Goal: Task Accomplishment & Management: Manage account settings

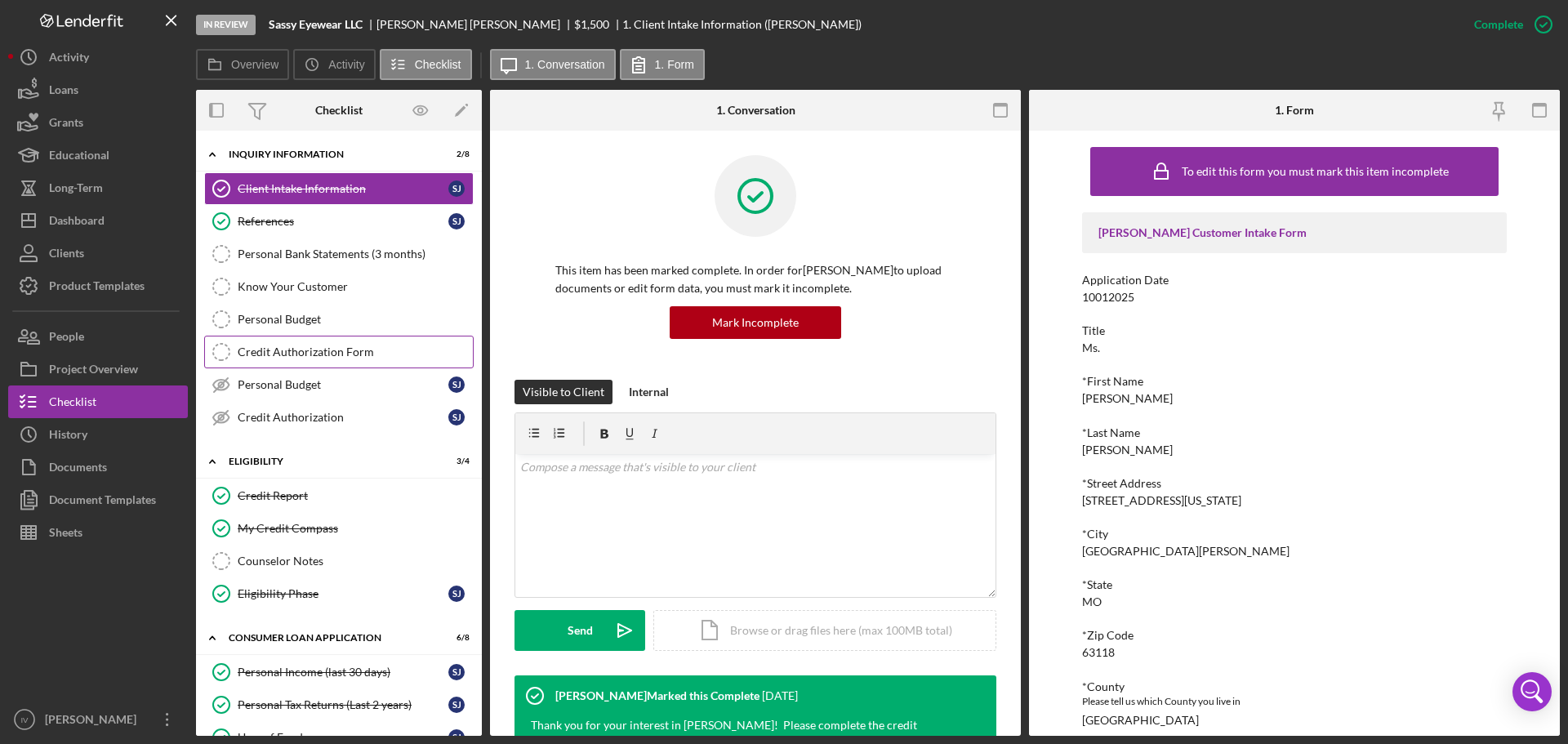
scroll to position [485, 0]
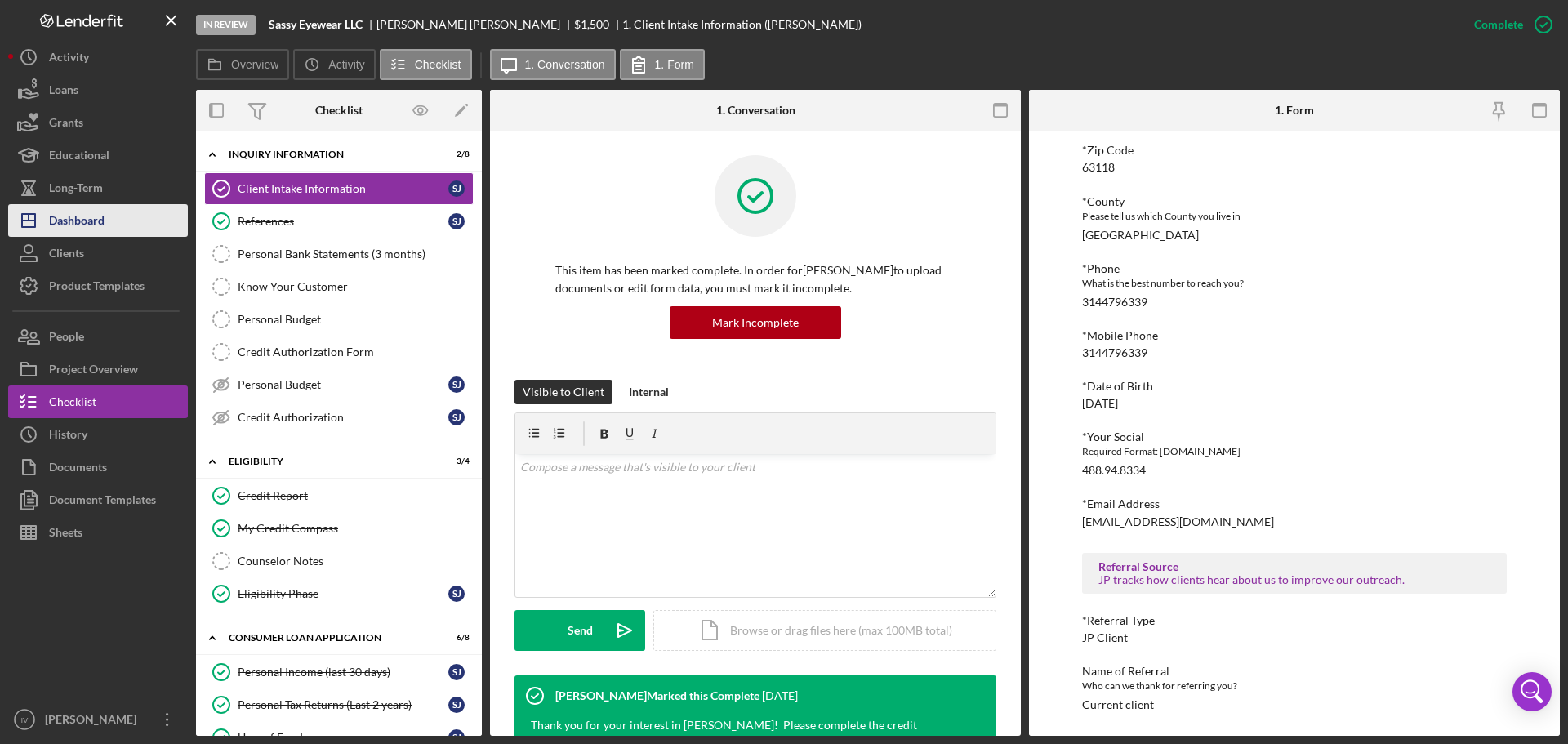
click at [98, 224] on div "Dashboard" at bounding box center [77, 222] width 55 height 37
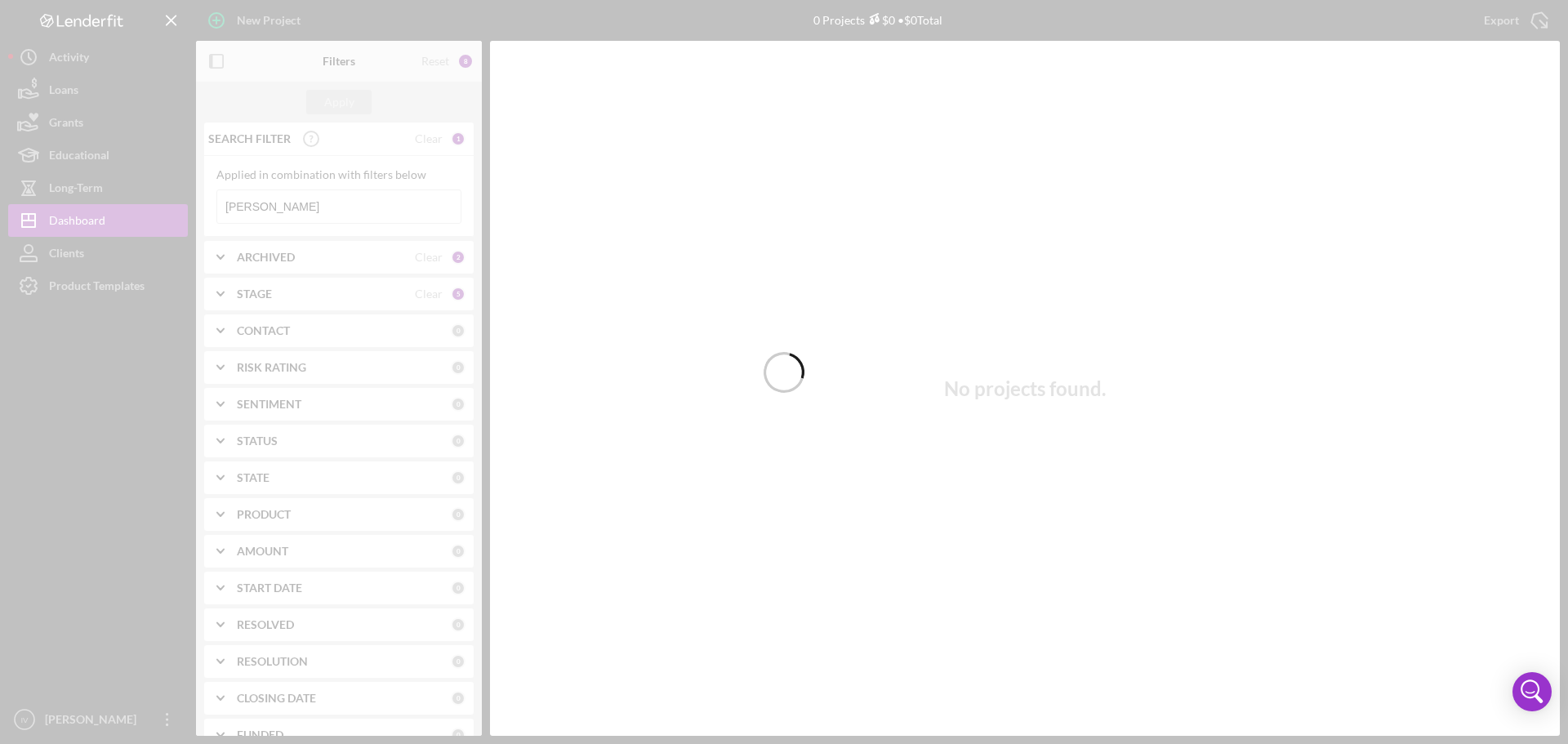
click at [303, 210] on div at bounding box center [784, 372] width 1568 height 744
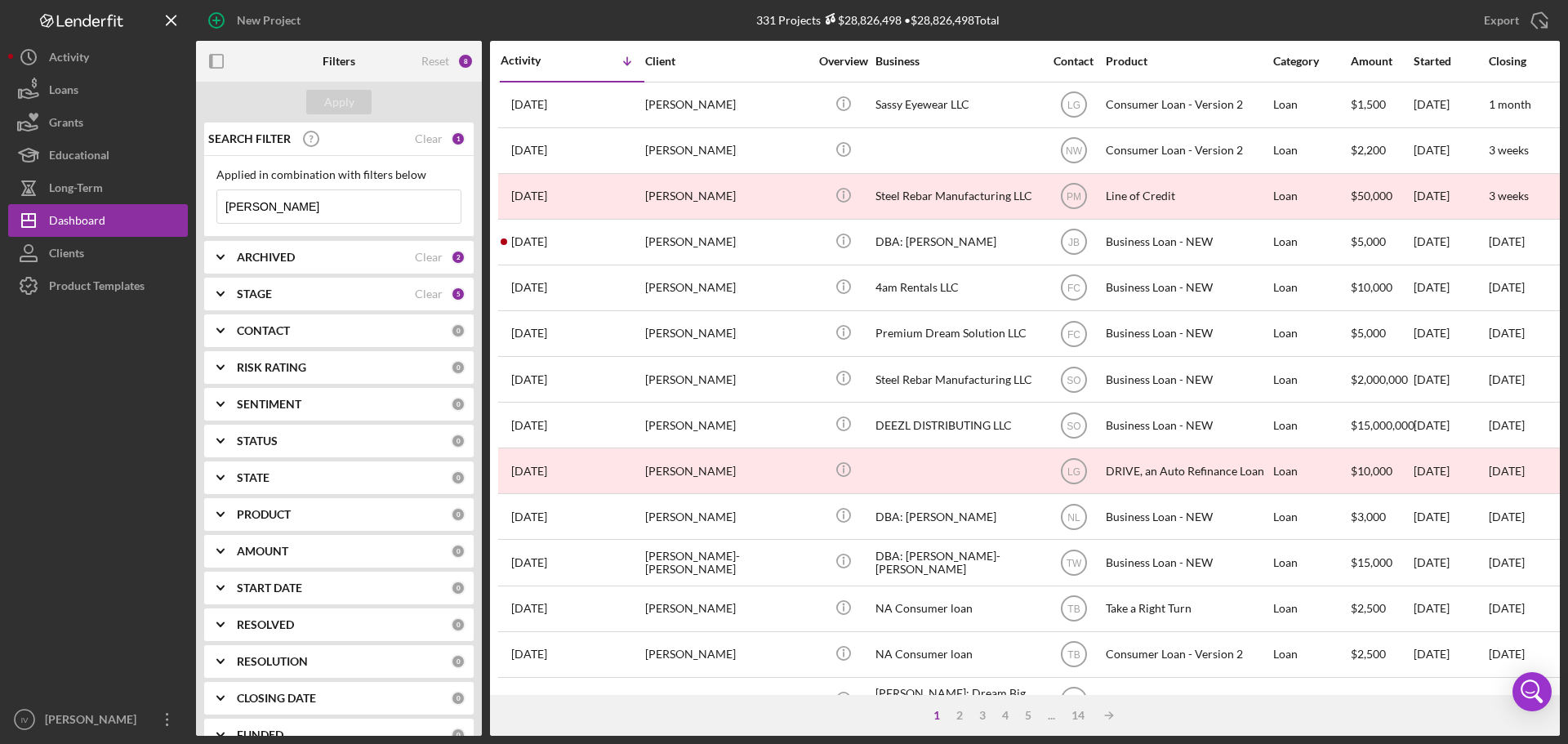
click at [315, 210] on input "[PERSON_NAME]" at bounding box center [339, 206] width 243 height 33
drag, startPoint x: 315, startPoint y: 210, endPoint x: 33, endPoint y: 178, distance: 283.8
click at [58, 178] on div "New Project 331 Projects $28,826,498 • $28,826,498 Total [PERSON_NAME] Export I…" at bounding box center [783, 368] width 1552 height 735
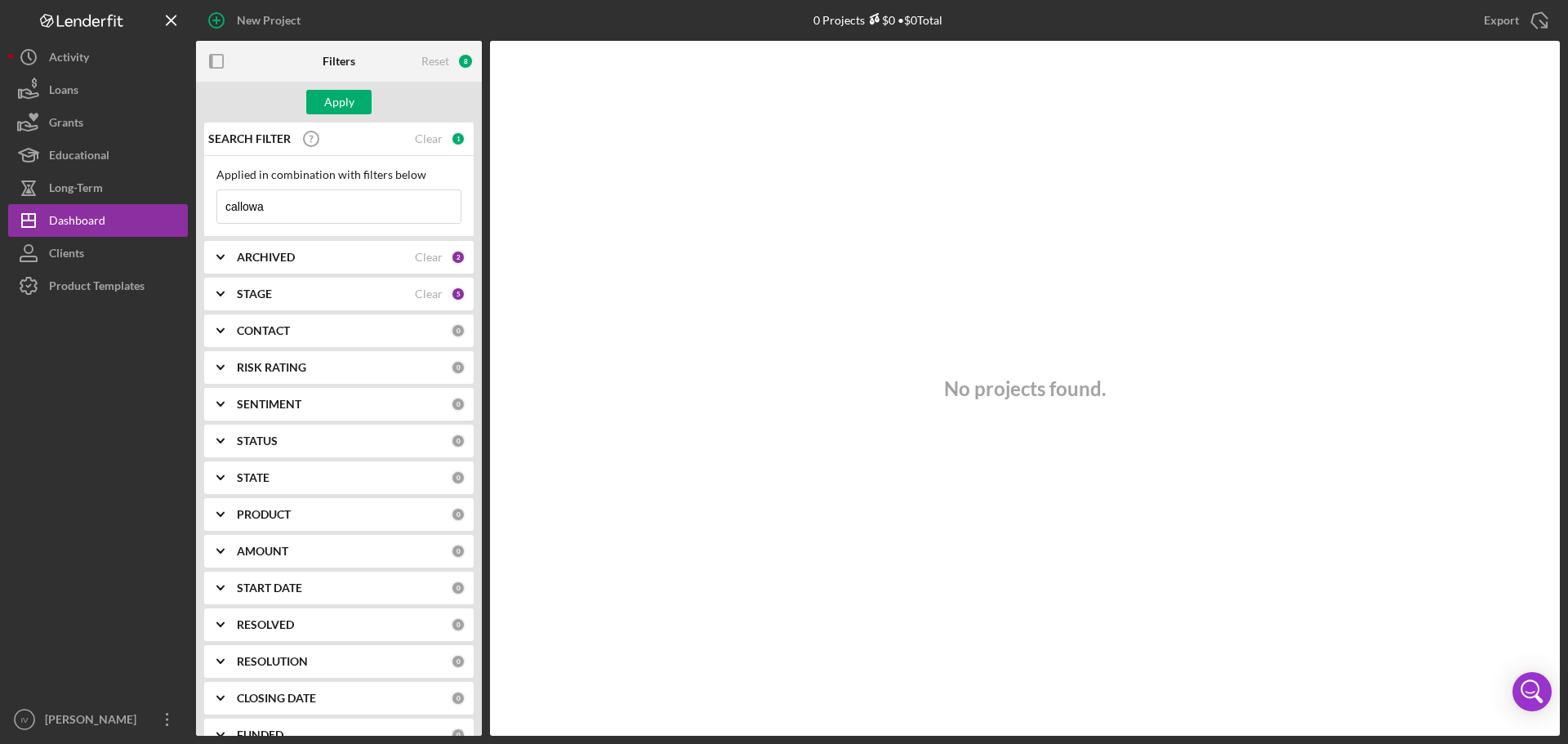
type input "[PERSON_NAME]"
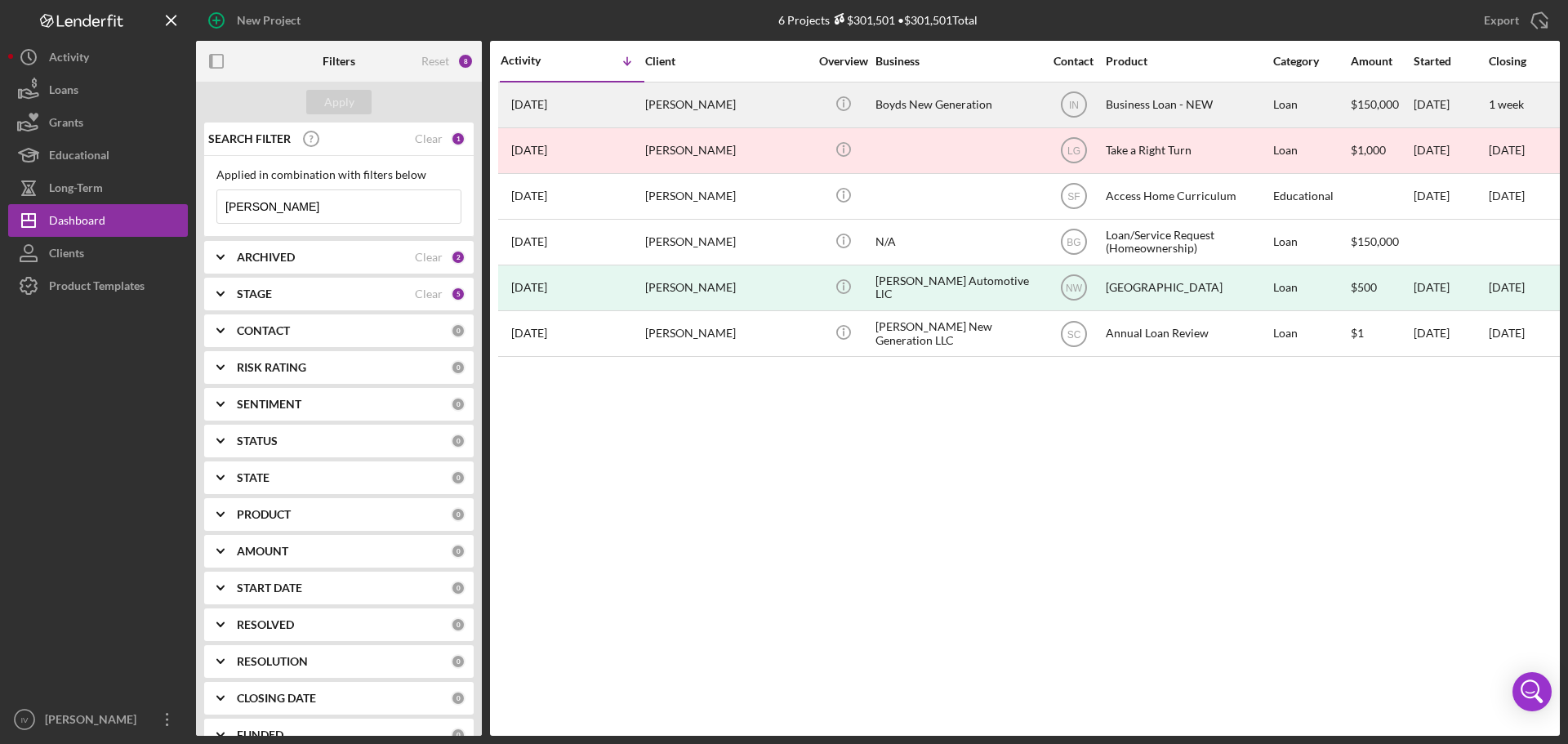
click at [781, 103] on div "[PERSON_NAME]" at bounding box center [726, 104] width 163 height 43
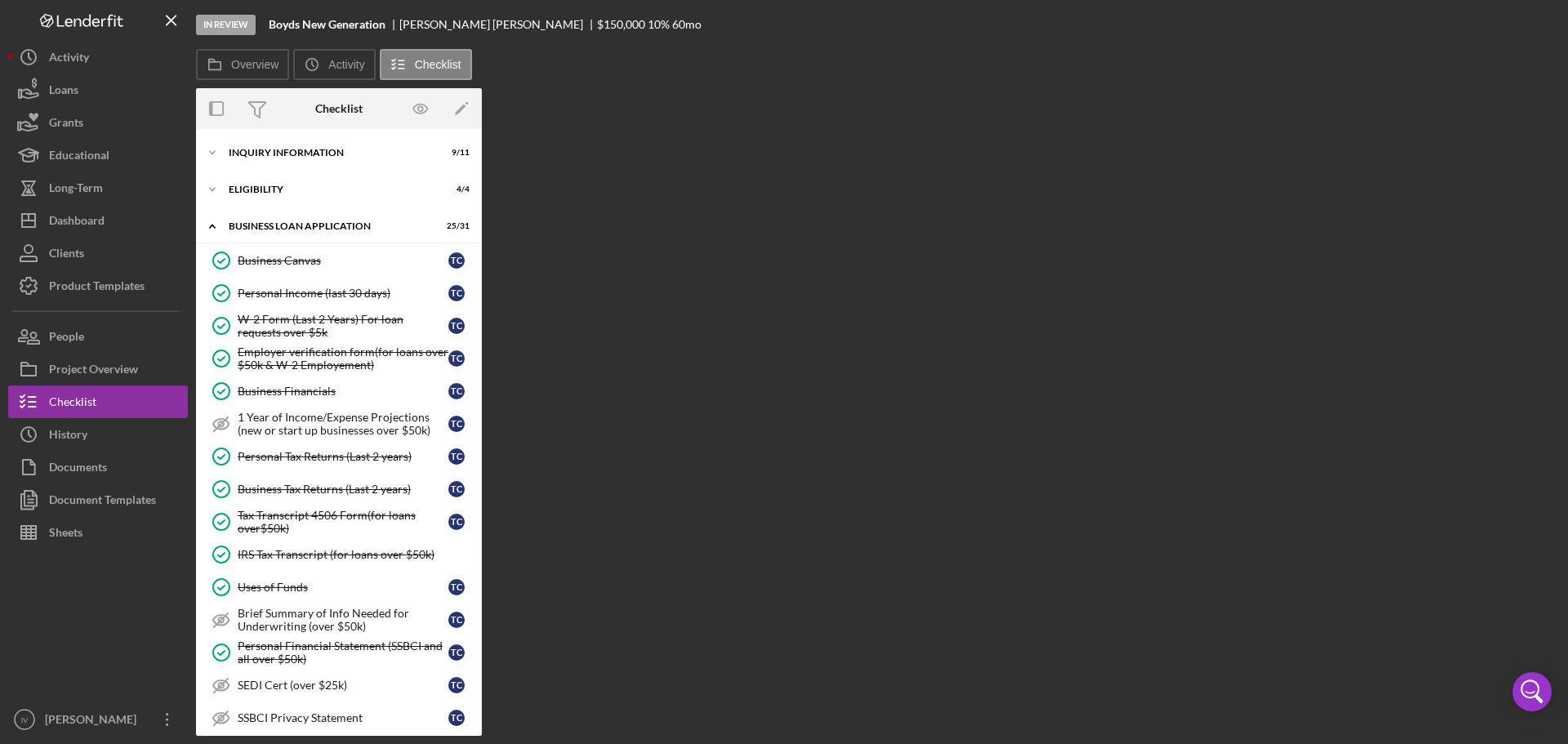
scroll to position [647, 0]
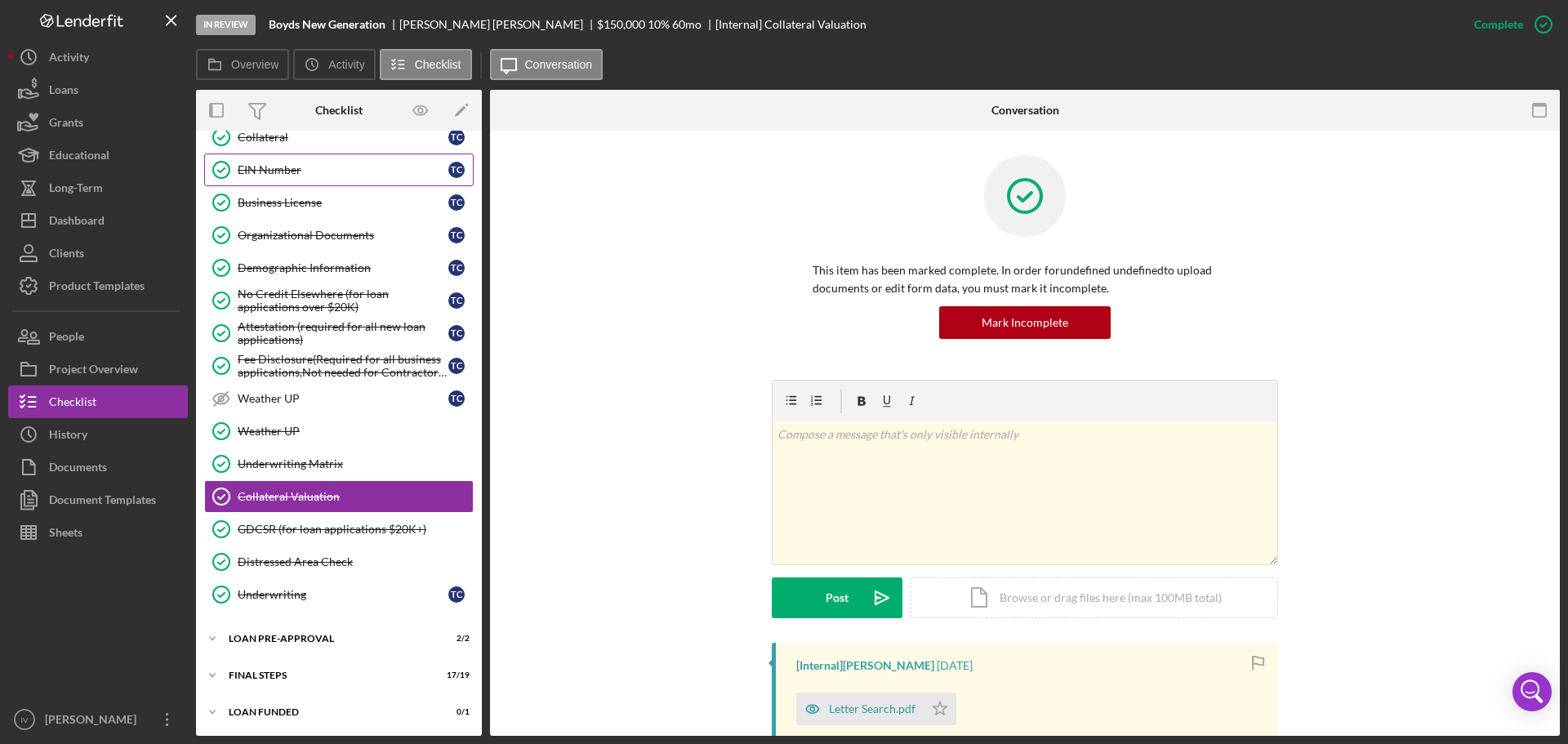
click at [302, 172] on div "EIN Number" at bounding box center [343, 169] width 211 height 13
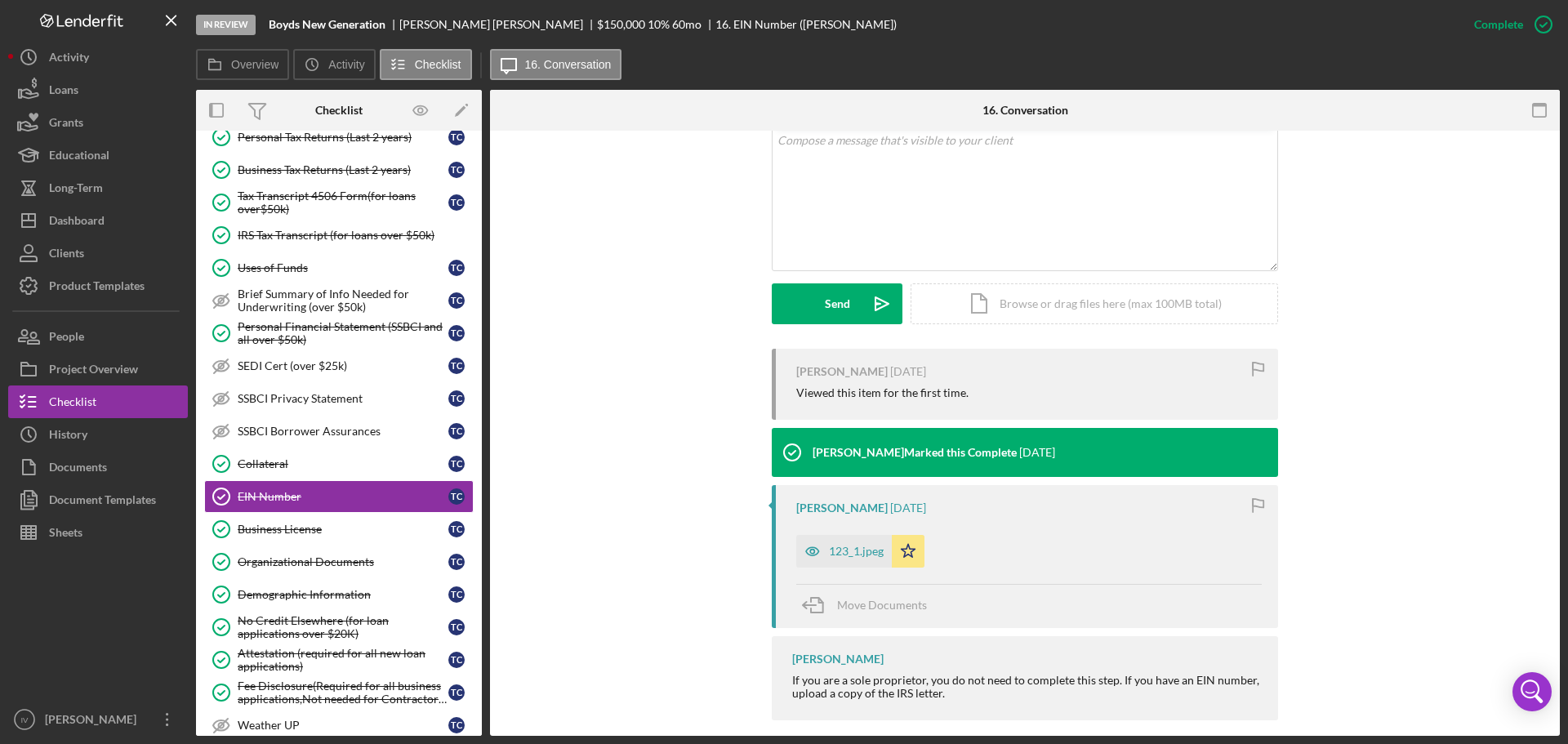
scroll to position [344, 0]
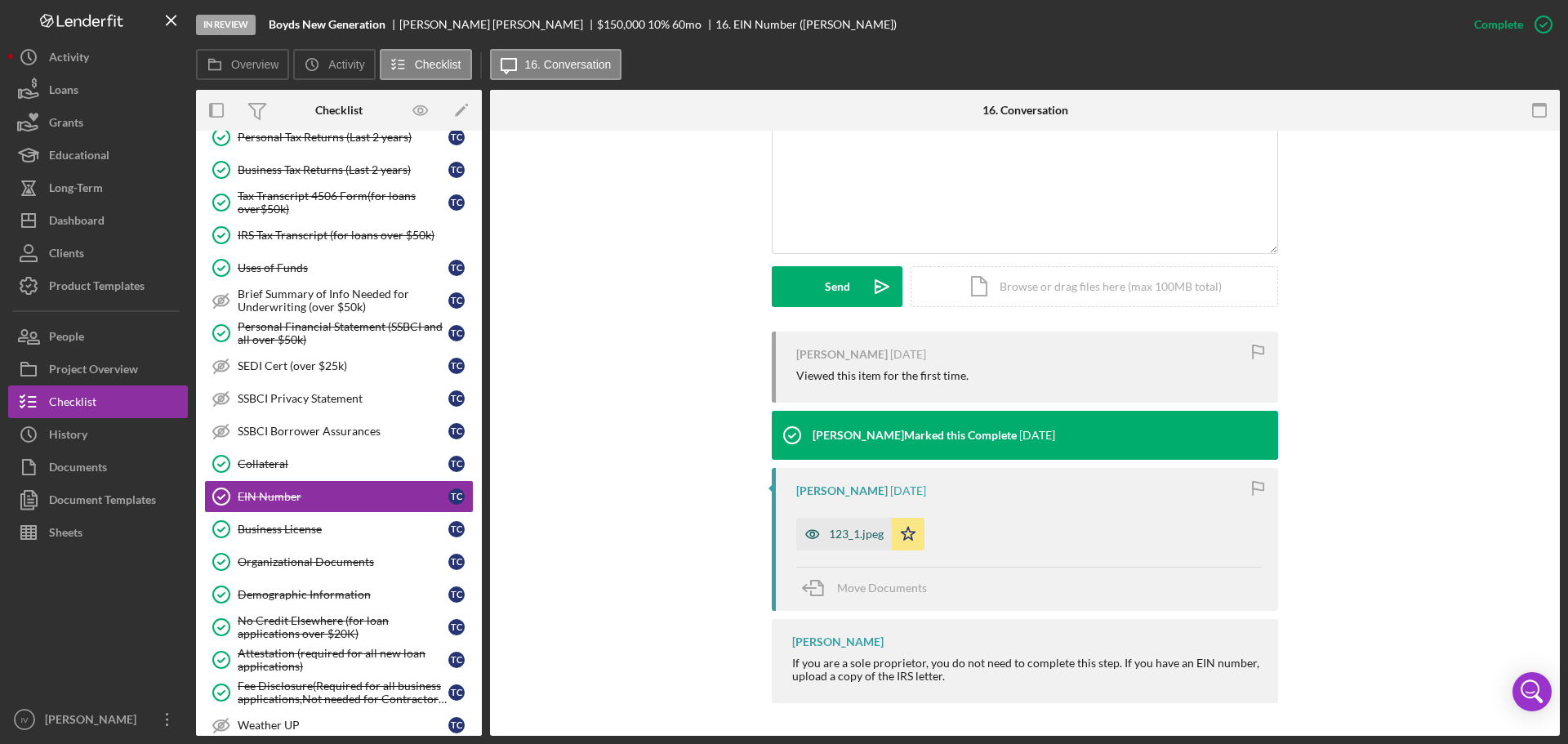
click at [861, 537] on div "123_1.jpeg" at bounding box center [856, 533] width 54 height 13
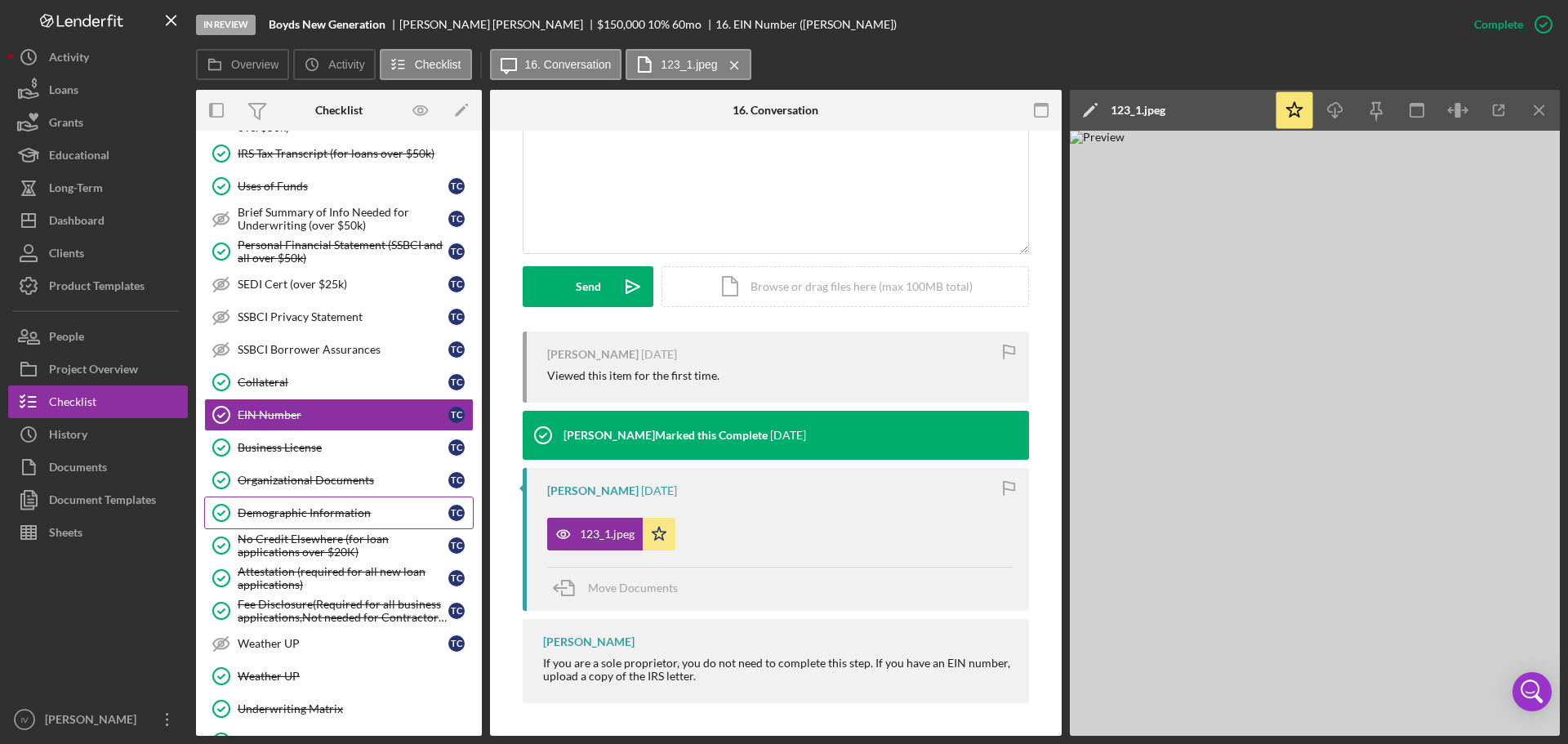
scroll to position [484, 0]
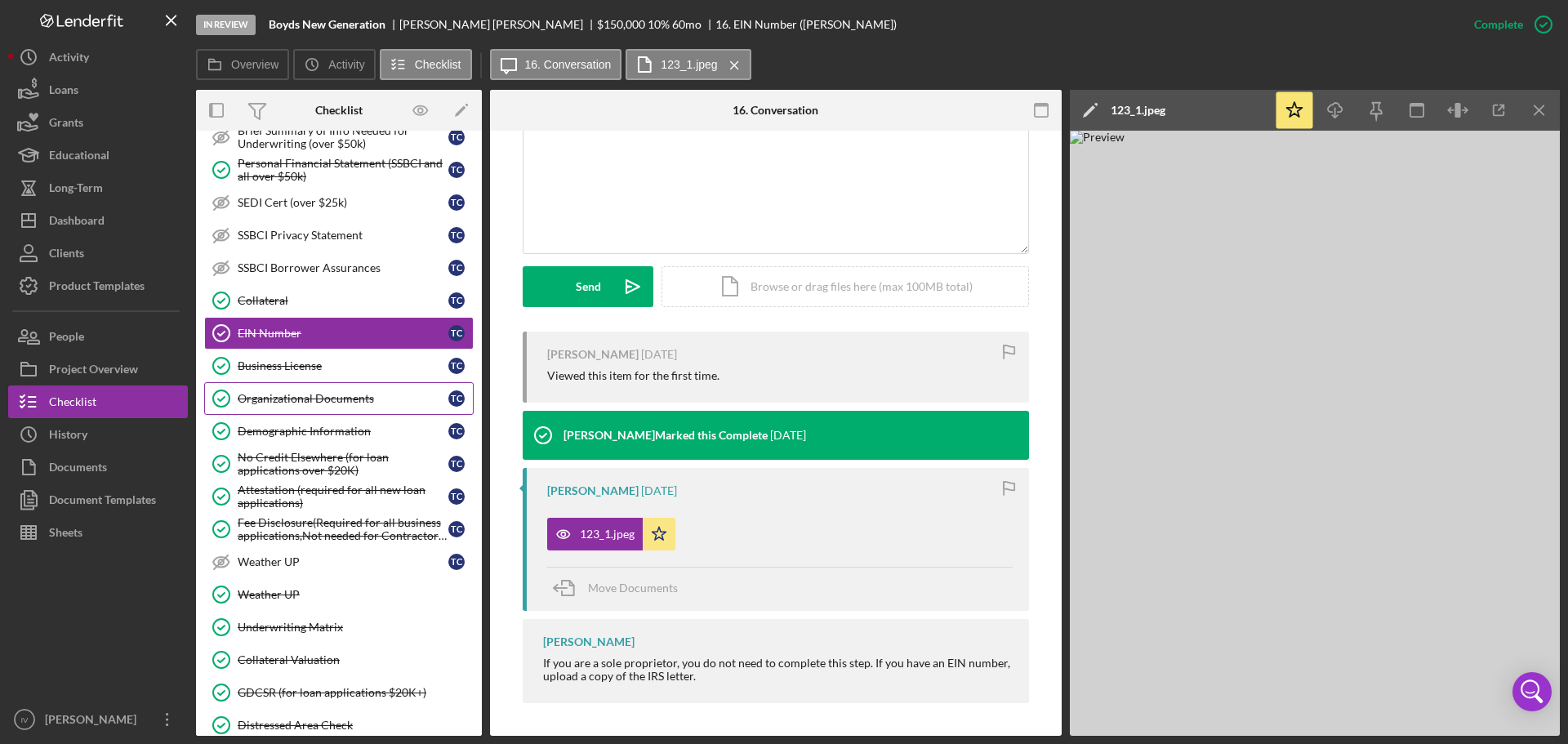
click at [278, 401] on div "Organizational Documents" at bounding box center [343, 398] width 211 height 13
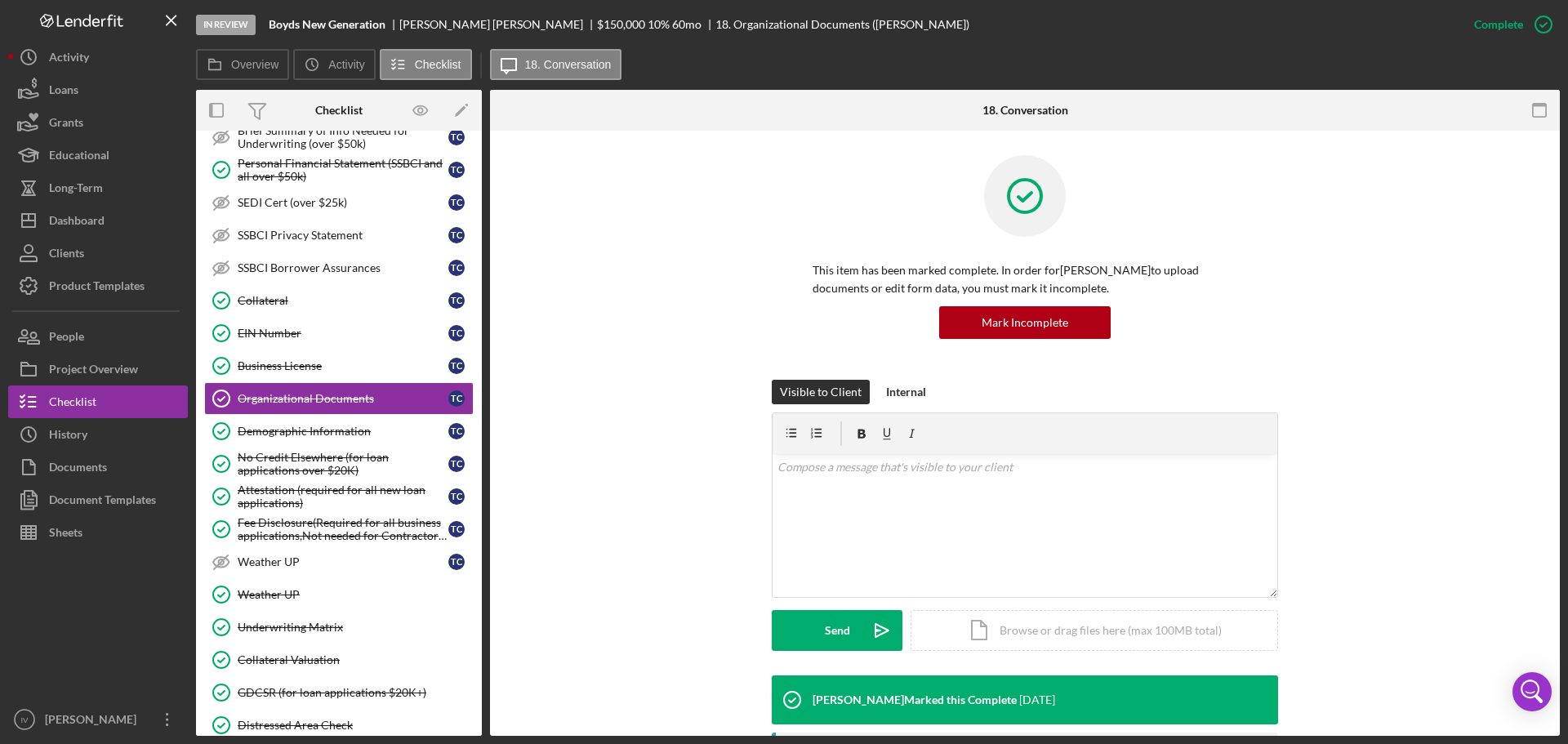
scroll to position [326, 0]
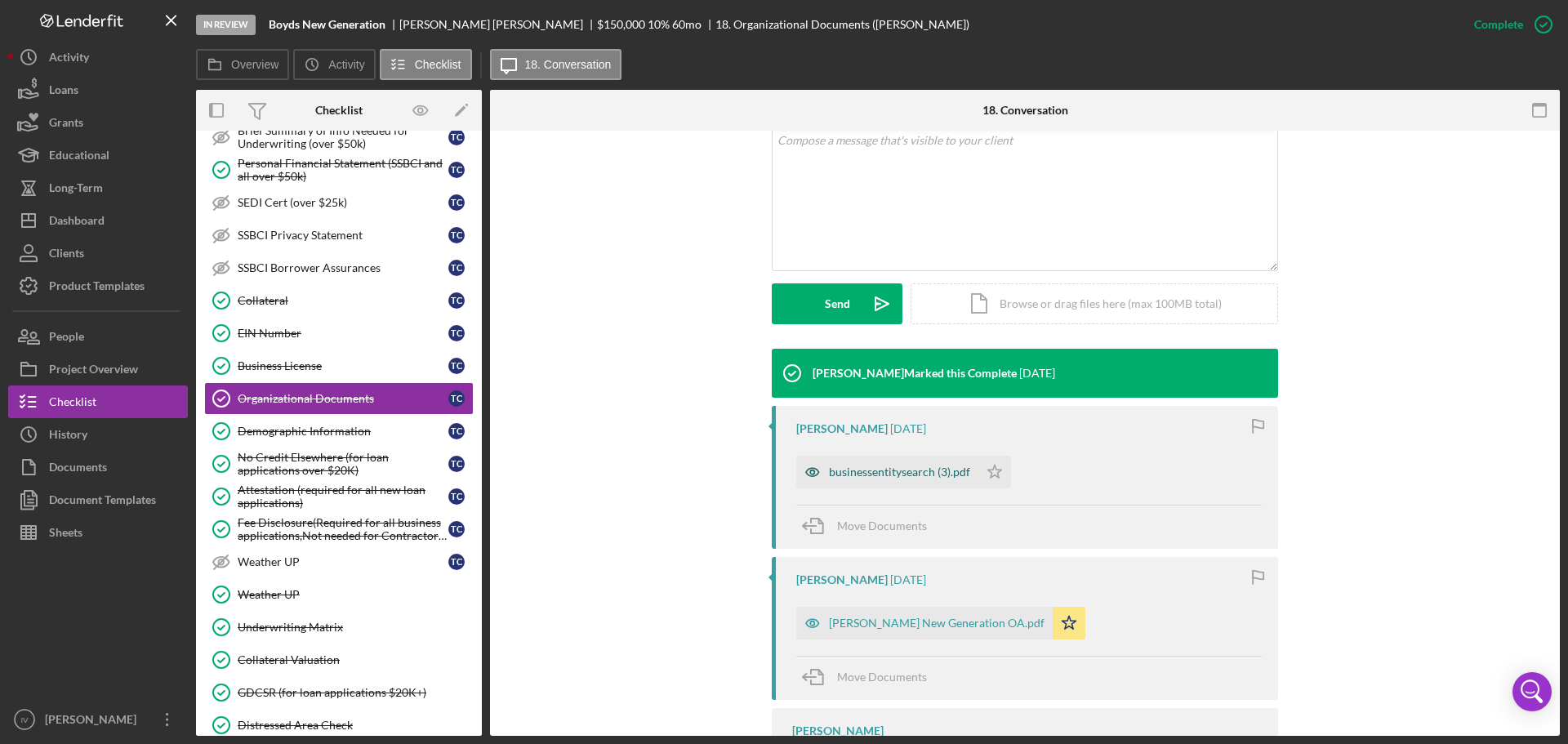
click at [900, 473] on div "businessentitysearch (3).pdf" at bounding box center [900, 471] width 142 height 13
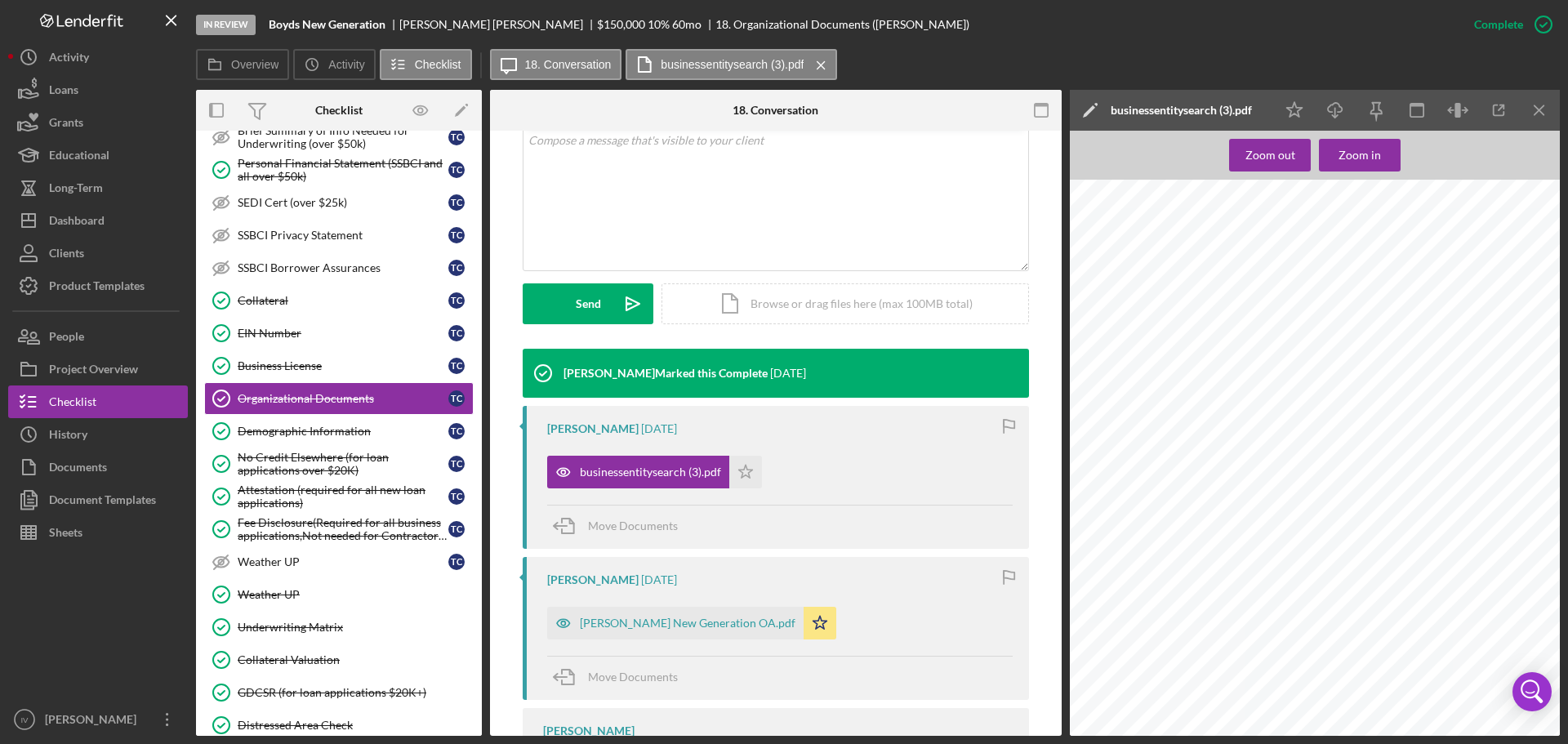
scroll to position [469, 0]
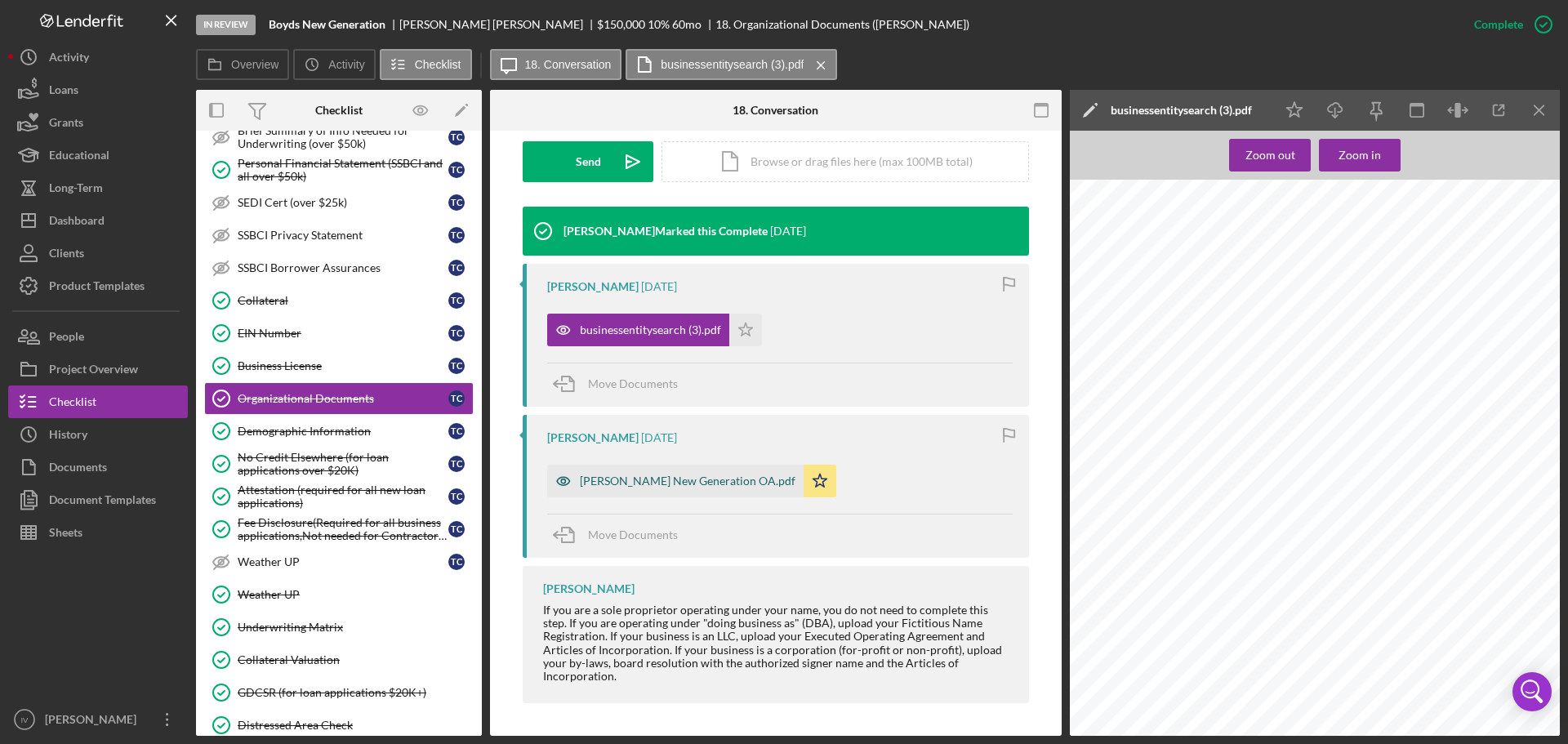
click at [685, 476] on div "[PERSON_NAME] New Generation OA.pdf" at bounding box center [688, 481] width 216 height 13
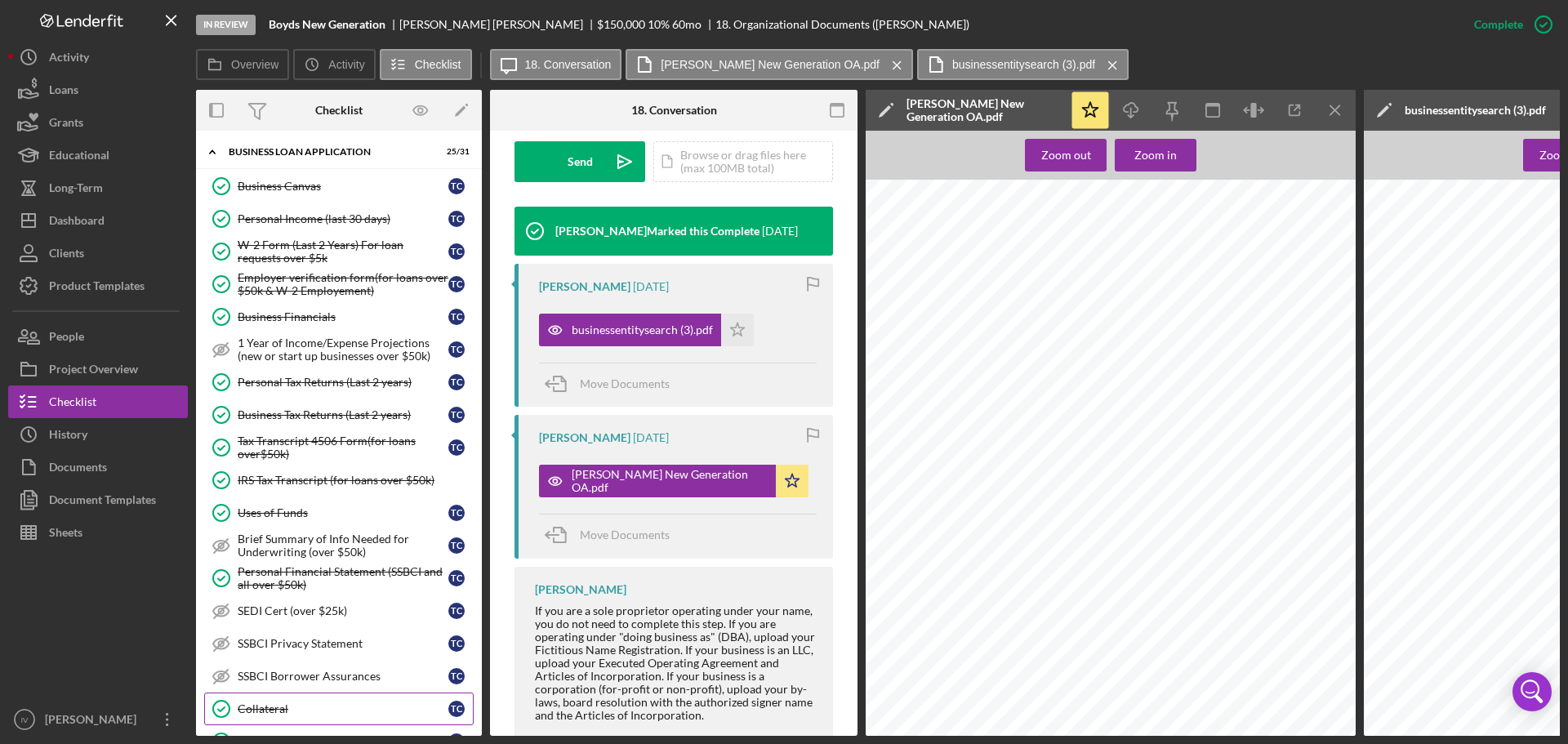
scroll to position [0, 0]
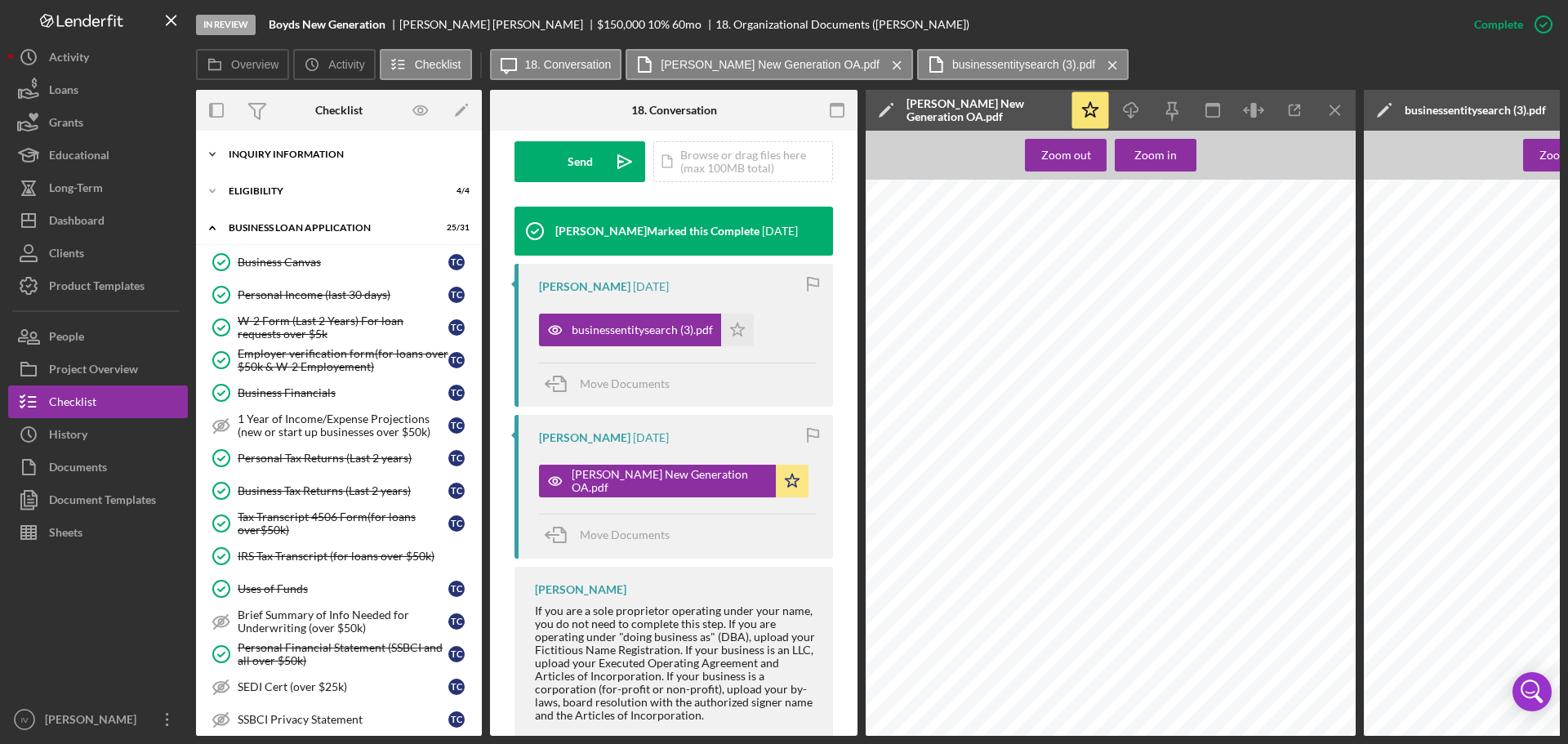
click at [317, 154] on div "INQUIRY INFORMATION" at bounding box center [345, 154] width 233 height 9
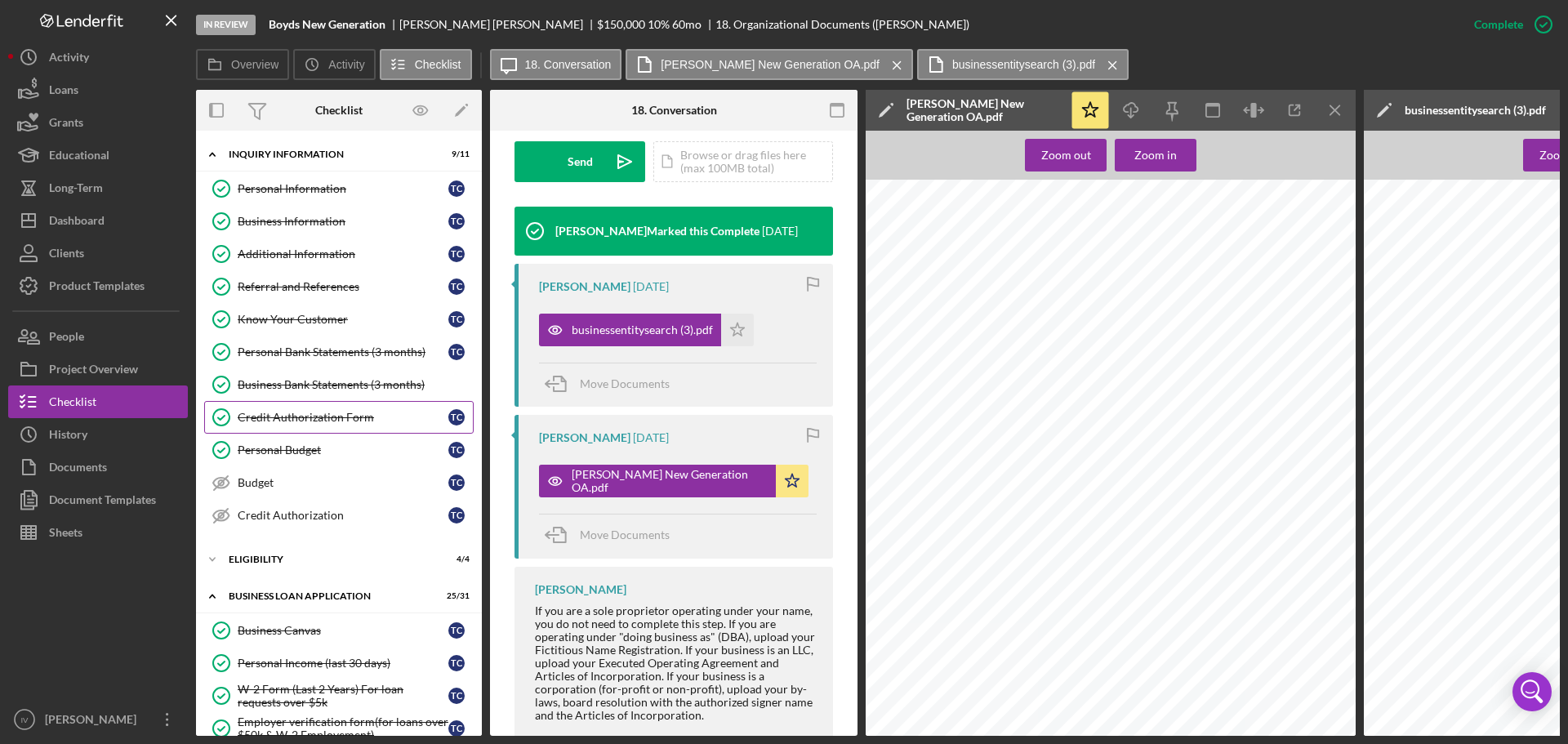
click at [299, 419] on div "Credit Authorization Form" at bounding box center [343, 417] width 211 height 13
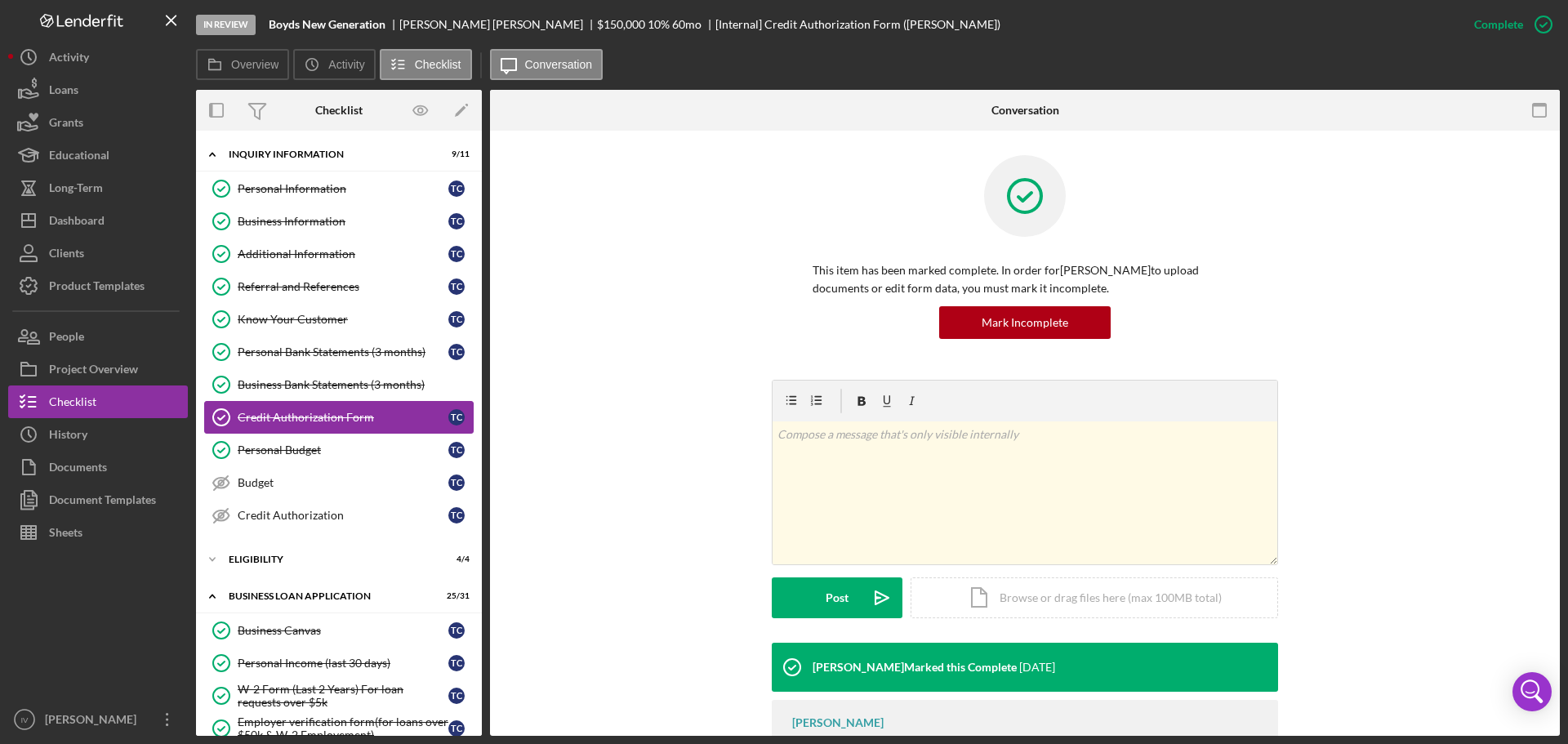
scroll to position [245, 0]
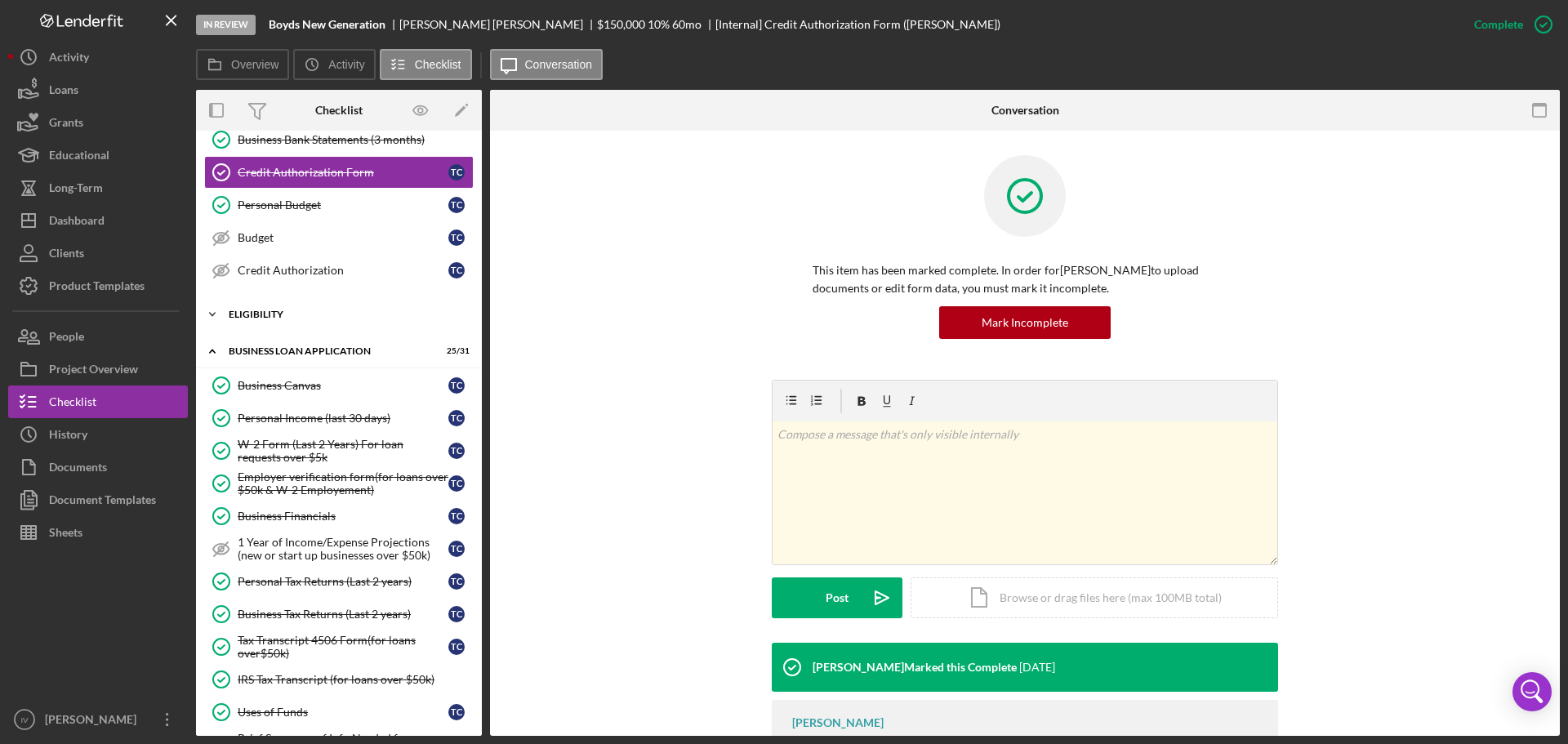
click at [319, 316] on div "ELIGIBILITY" at bounding box center [345, 314] width 233 height 9
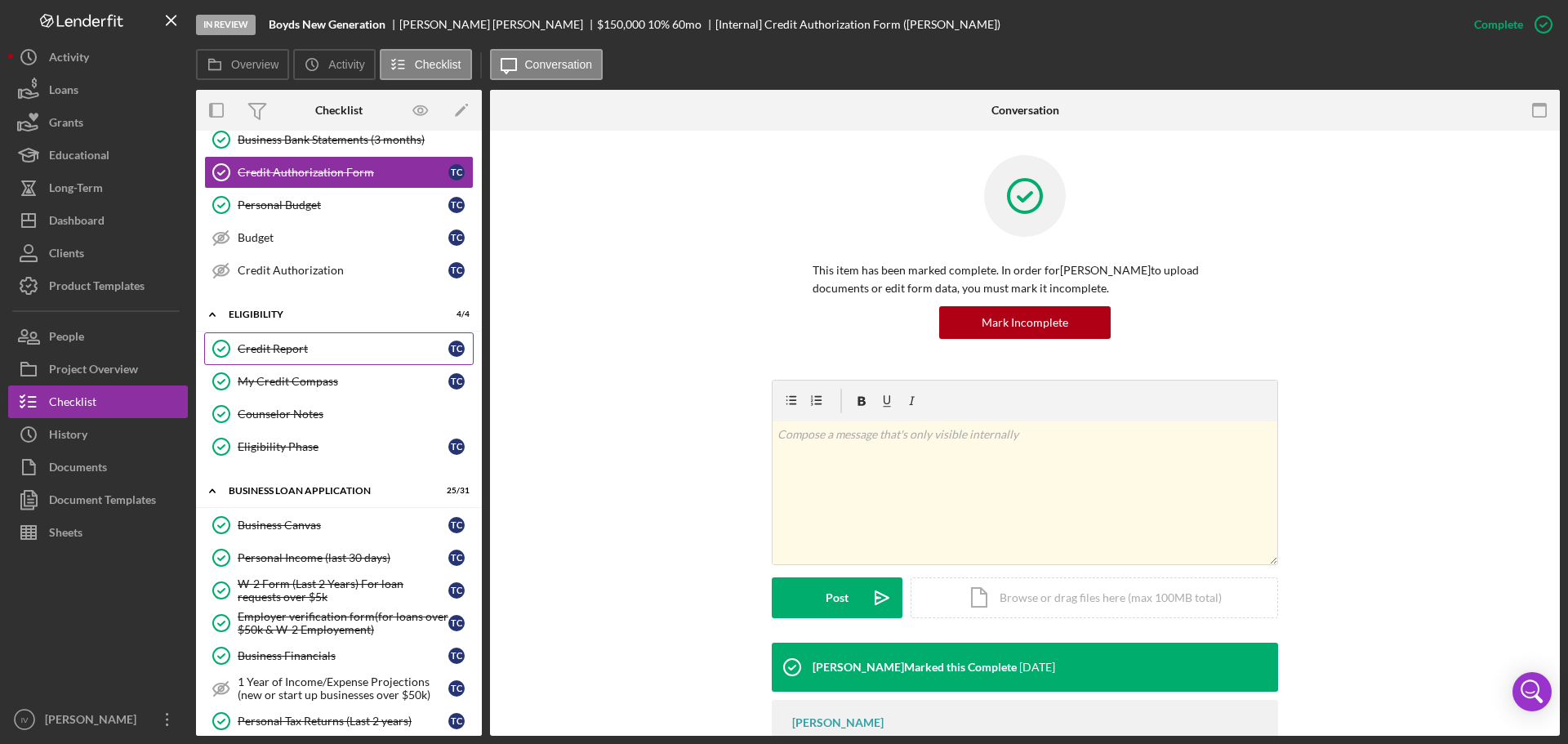
click at [312, 350] on div "Credit Report" at bounding box center [343, 348] width 211 height 13
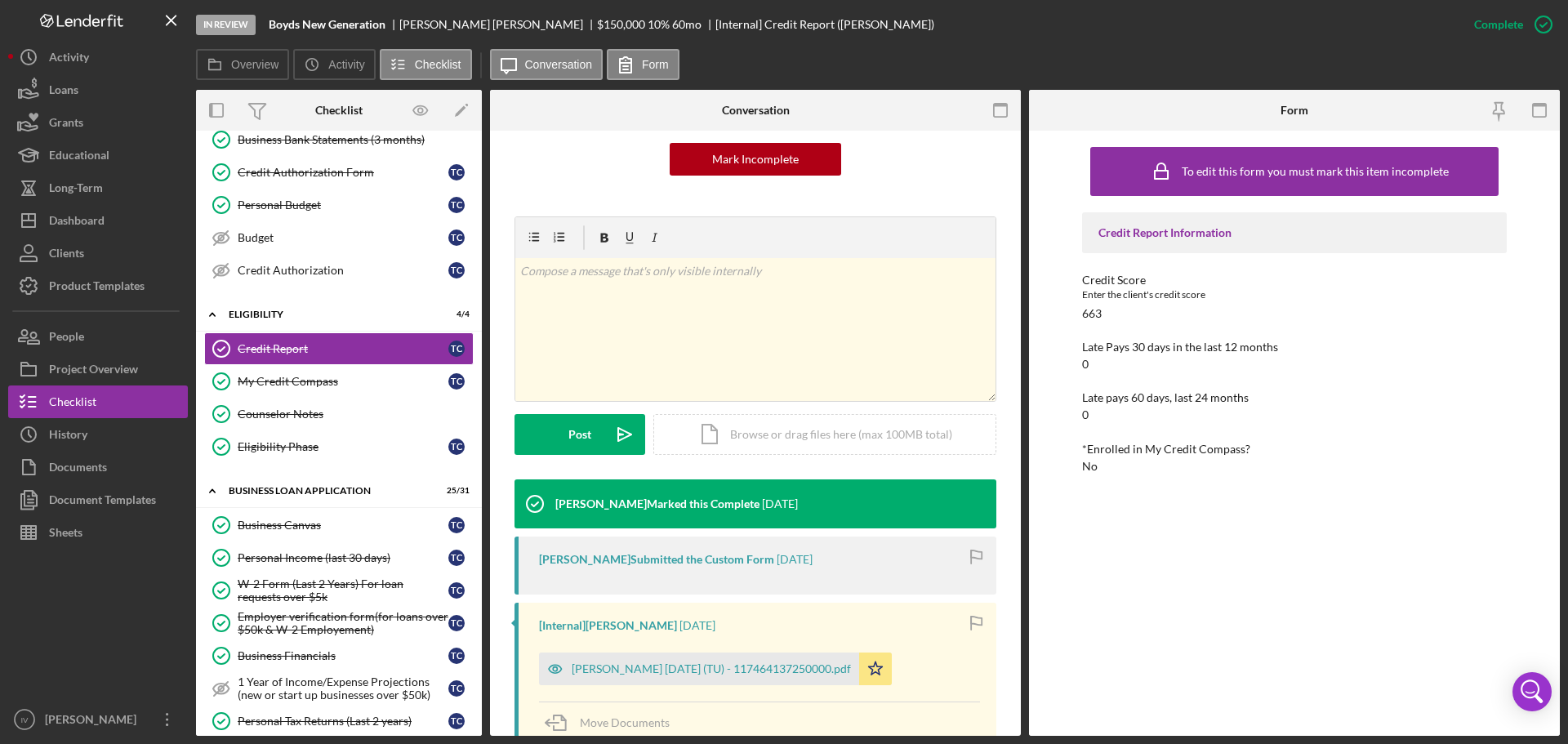
scroll to position [245, 0]
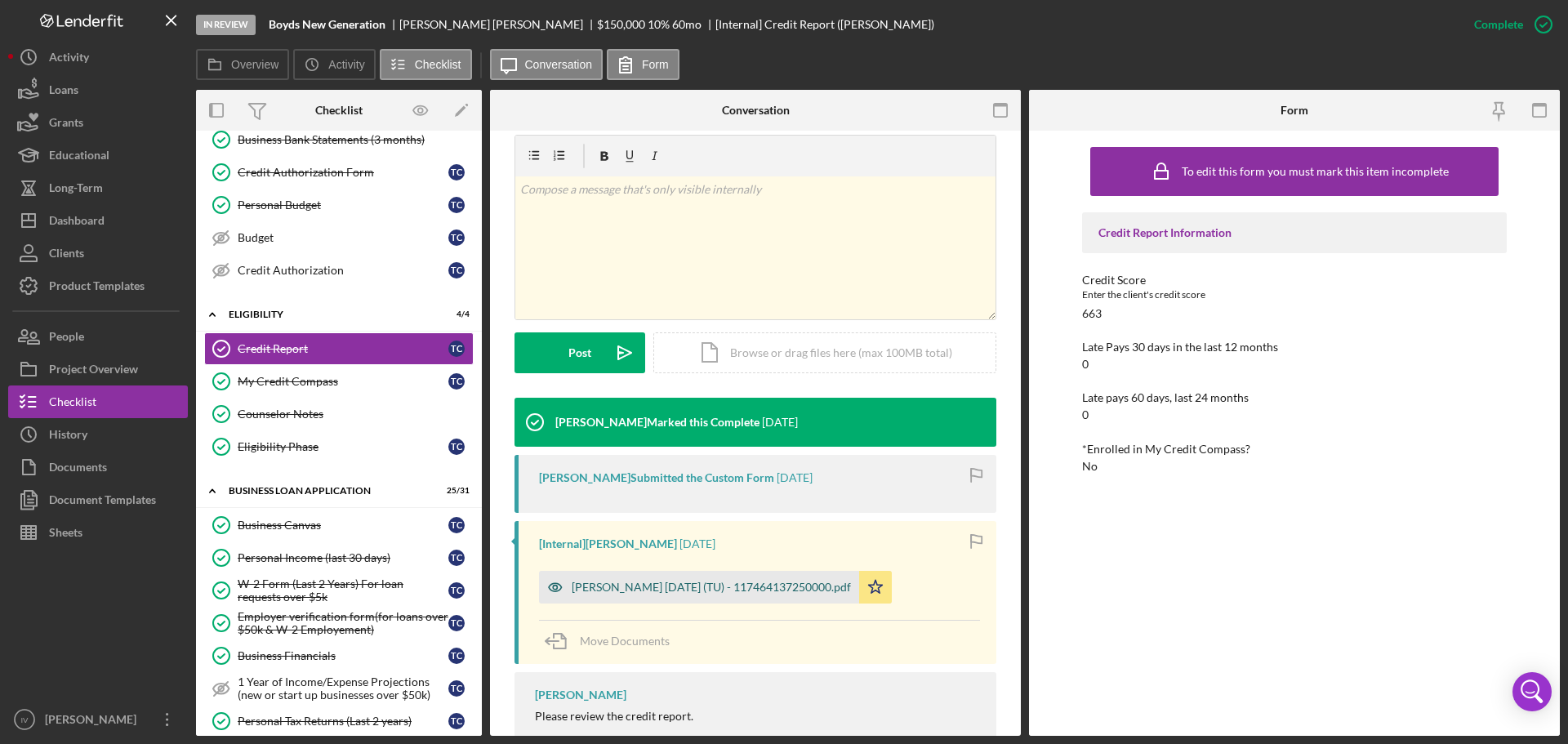
click at [716, 583] on div "[PERSON_NAME] [DATE] (TU) - 117464137250000.pdf" at bounding box center [711, 587] width 280 height 13
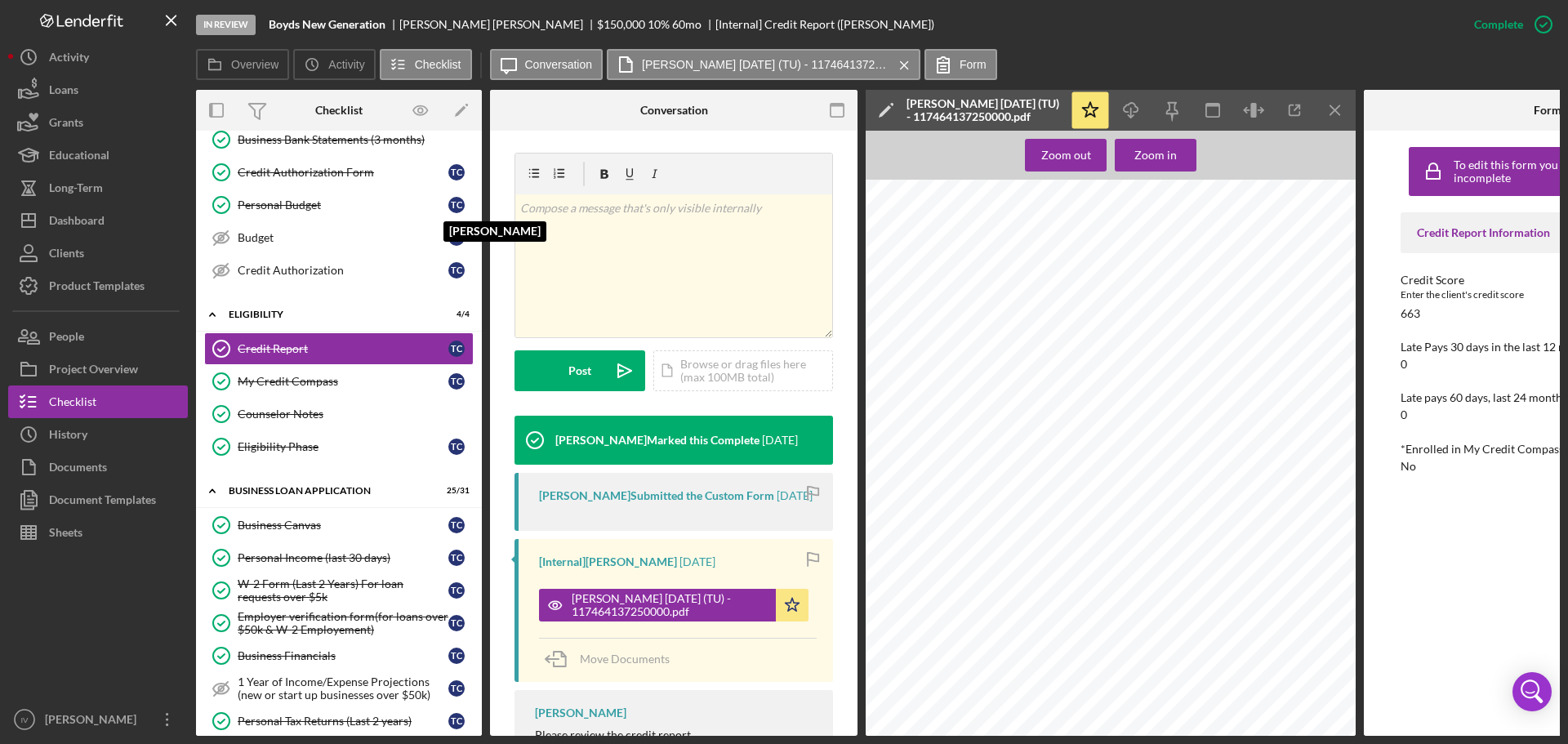
scroll to position [0, 0]
